Goal: Obtain resource: Download file/media

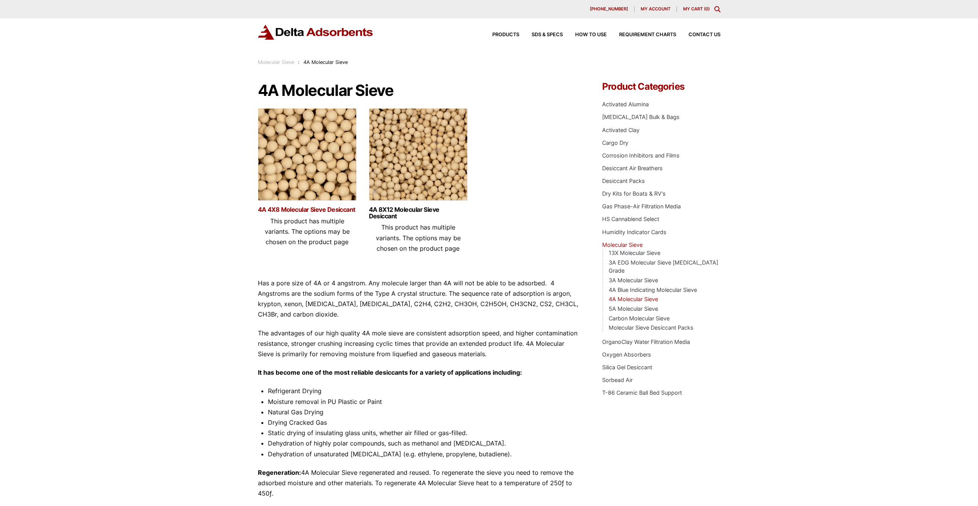
click at [323, 207] on link "4A 4X8 Molecular Sieve Desiccant" at bounding box center [307, 210] width 99 height 7
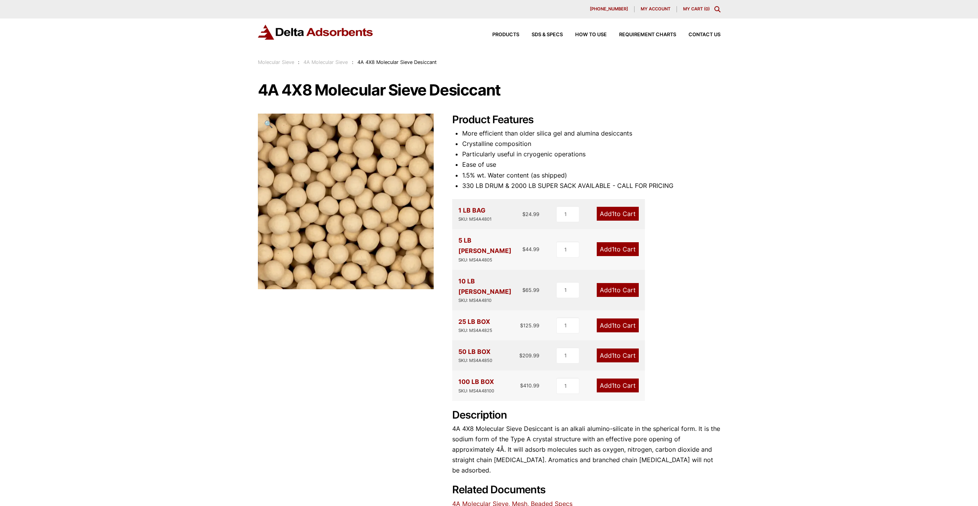
click at [475, 506] on link "Molecular Sieve SDS" at bounding box center [482, 515] width 61 height 8
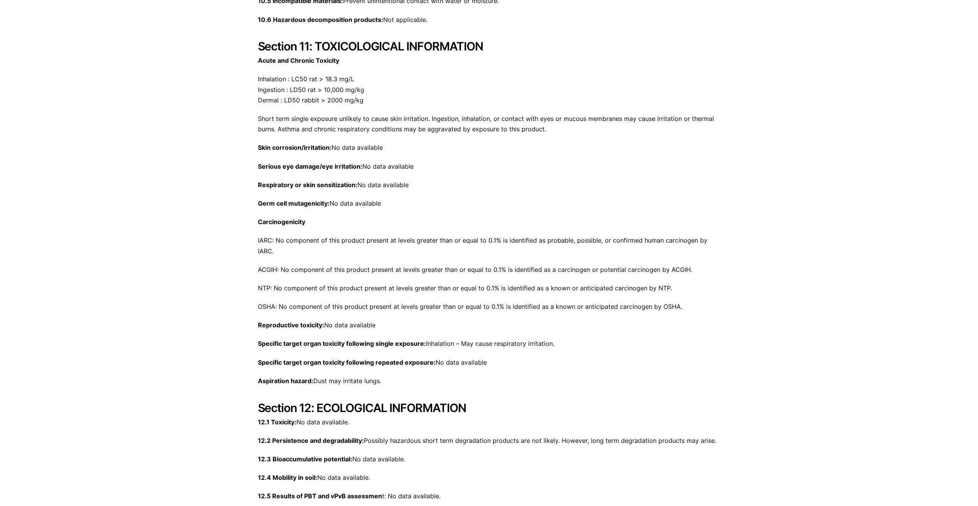
scroll to position [1889, 0]
